Goal: Navigation & Orientation: Find specific page/section

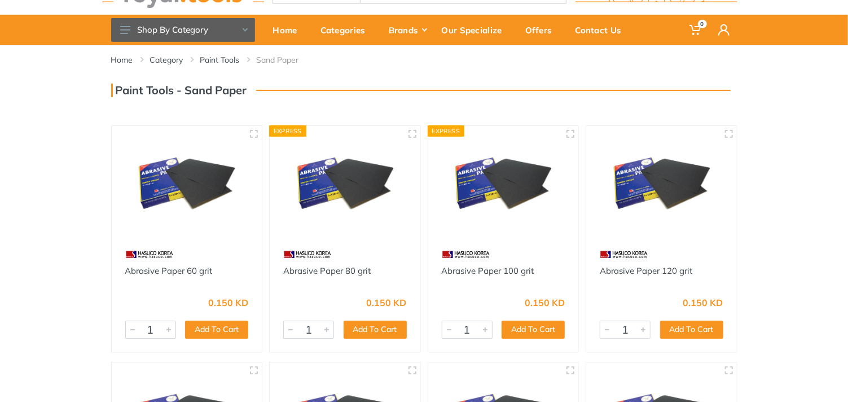
click at [650, 196] on img at bounding box center [662, 185] width 130 height 98
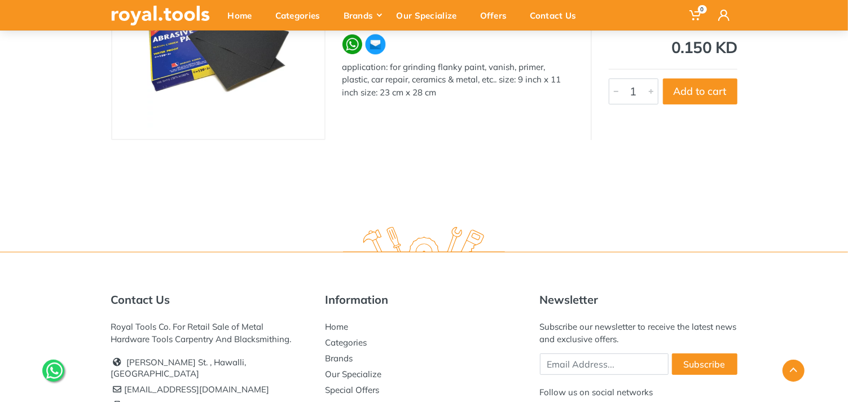
scroll to position [261, 0]
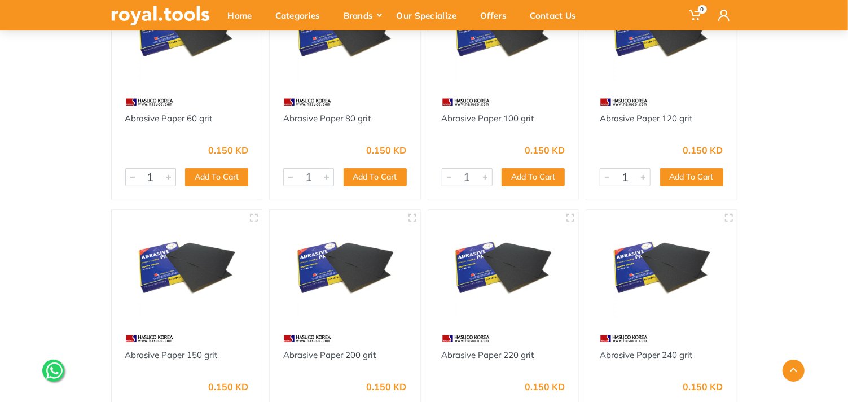
scroll to position [234, 0]
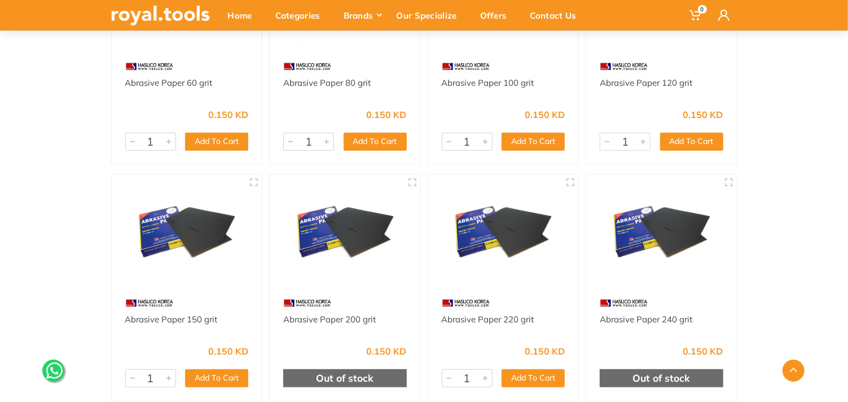
click at [309, 264] on img at bounding box center [345, 234] width 130 height 98
